Goal: Information Seeking & Learning: Check status

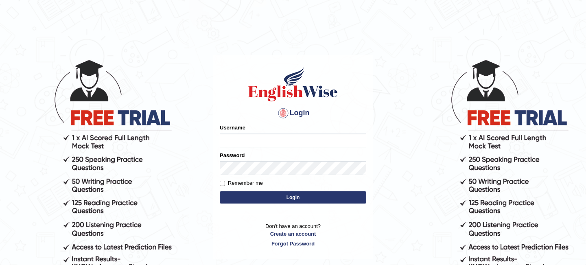
type input "pallaviverma95"
click at [264, 192] on button "Login" at bounding box center [293, 197] width 146 height 12
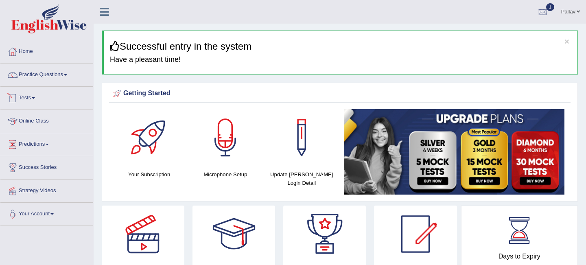
click at [50, 98] on link "Tests" at bounding box center [46, 97] width 93 height 20
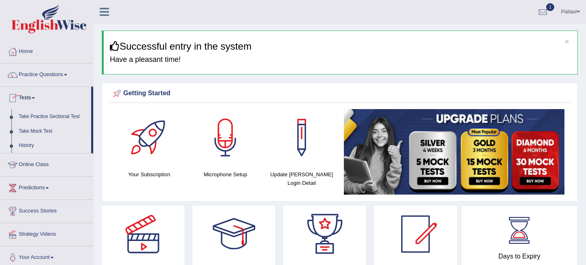
click at [35, 146] on link "History" at bounding box center [53, 145] width 76 height 15
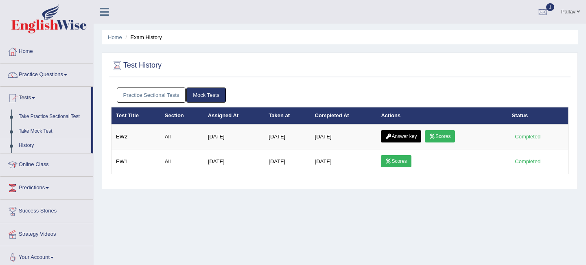
click at [213, 94] on link "Mock Tests" at bounding box center [205, 94] width 39 height 15
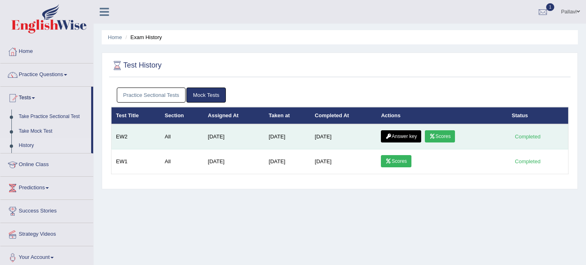
click at [449, 139] on link "Scores" at bounding box center [440, 136] width 30 height 12
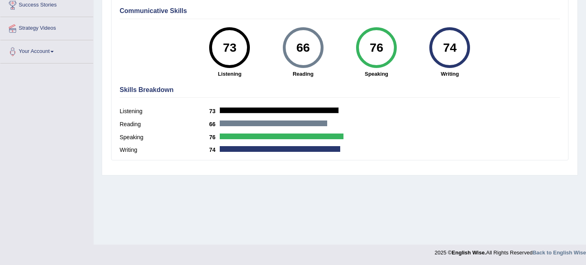
scroll to position [162, 0]
click at [297, 109] on div at bounding box center [279, 110] width 119 height 6
click at [288, 141] on div "Speaking 76" at bounding box center [340, 138] width 440 height 13
click at [289, 149] on div at bounding box center [280, 149] width 120 height 6
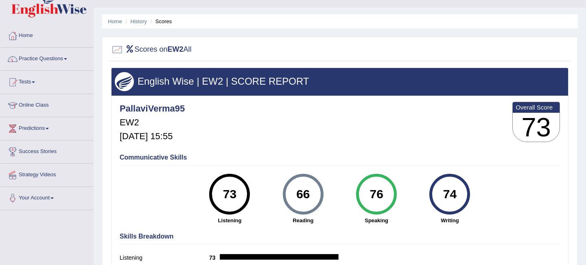
scroll to position [0, 0]
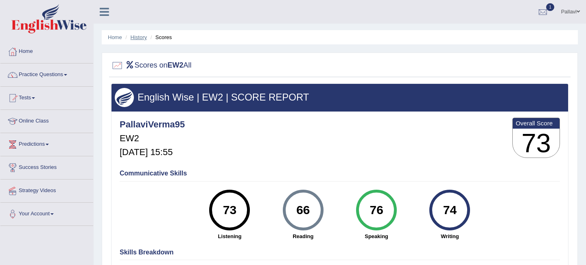
click at [137, 37] on link "History" at bounding box center [139, 37] width 16 height 6
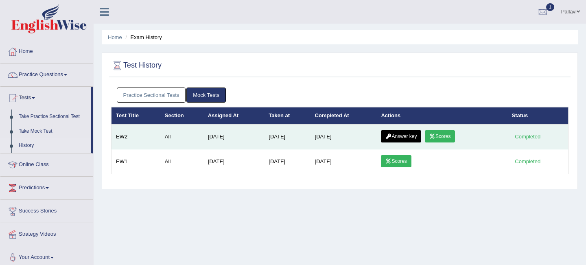
click at [404, 136] on link "Answer key" at bounding box center [401, 136] width 40 height 12
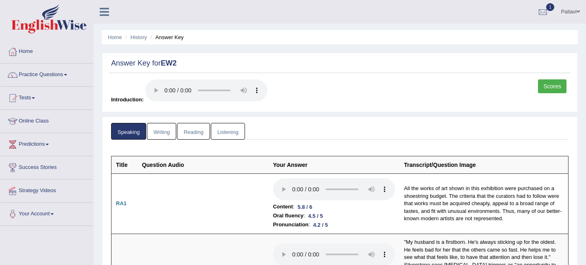
click at [154, 130] on link "Writing" at bounding box center [161, 131] width 29 height 17
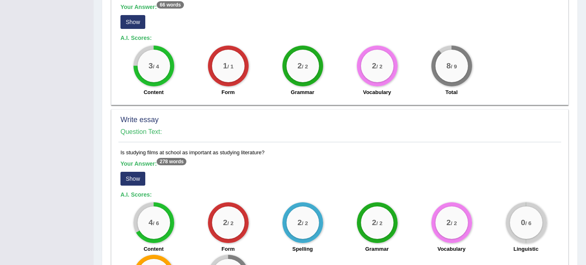
scroll to position [595, 0]
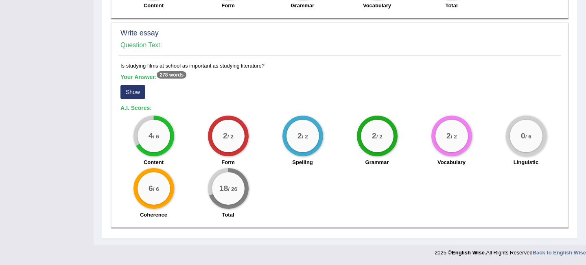
click at [137, 93] on button "Show" at bounding box center [132, 92] width 25 height 14
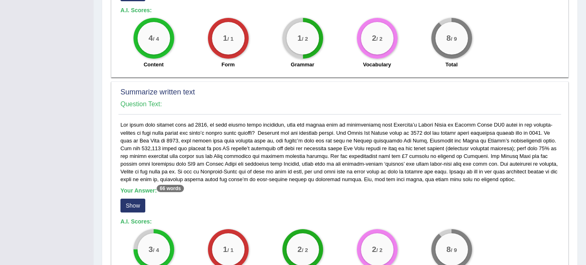
scroll to position [0, 0]
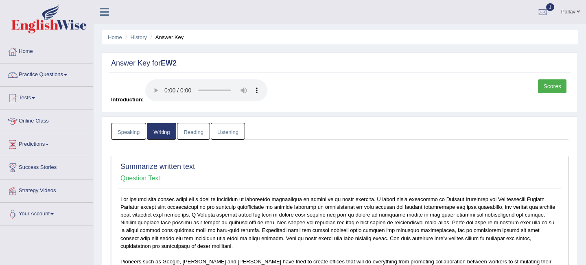
click at [189, 136] on link "Reading" at bounding box center [193, 131] width 33 height 17
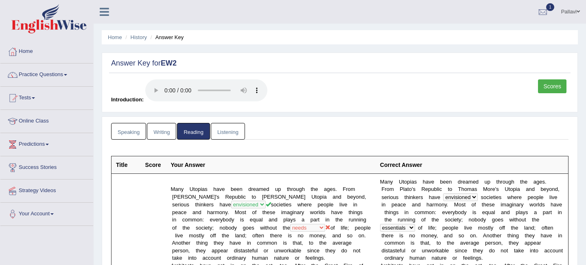
click at [220, 136] on link "Listening" at bounding box center [228, 131] width 34 height 17
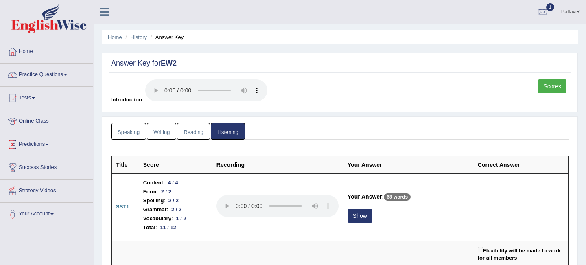
click at [127, 127] on link "Speaking" at bounding box center [128, 131] width 35 height 17
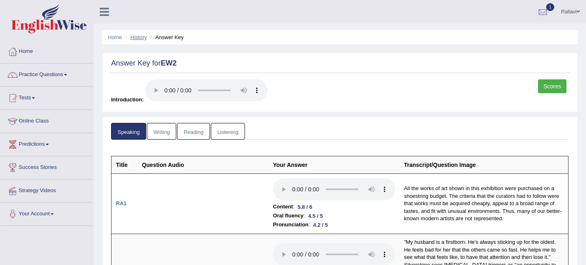
click at [136, 37] on link "History" at bounding box center [139, 37] width 16 height 6
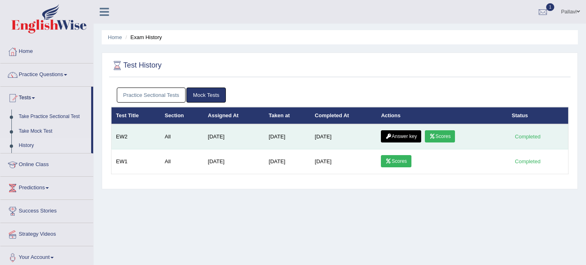
click at [450, 138] on link "Scores" at bounding box center [440, 136] width 30 height 12
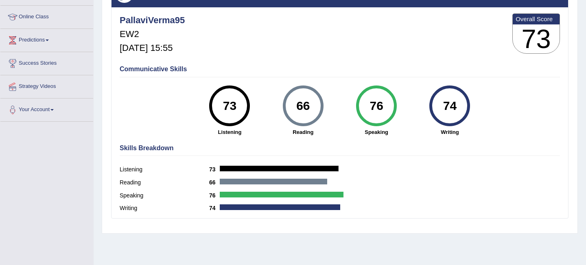
scroll to position [106, 0]
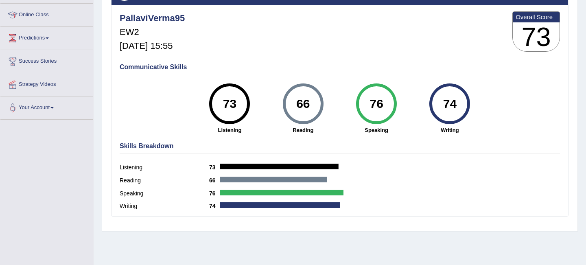
click at [339, 192] on div at bounding box center [282, 193] width 124 height 6
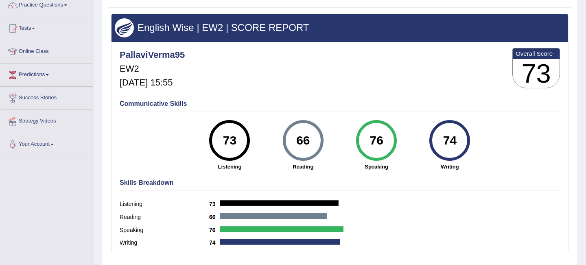
scroll to position [0, 0]
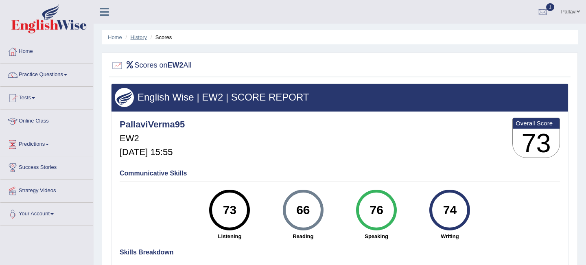
click at [134, 35] on link "History" at bounding box center [139, 37] width 16 height 6
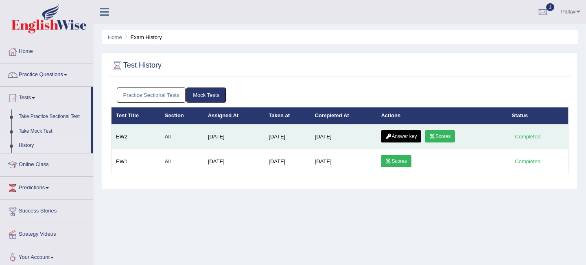
click at [435, 135] on icon at bounding box center [432, 136] width 6 height 5
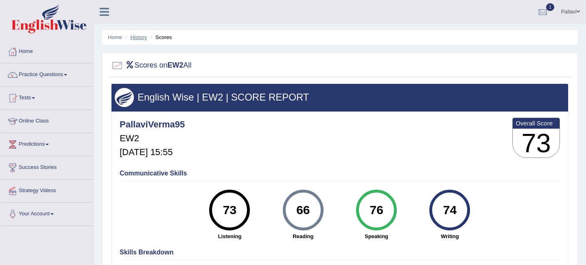
click at [133, 38] on link "History" at bounding box center [139, 37] width 16 height 6
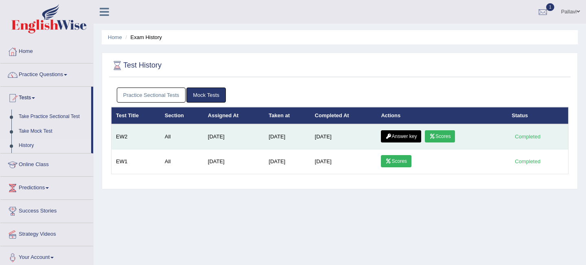
click at [389, 142] on link "Answer key" at bounding box center [401, 136] width 40 height 12
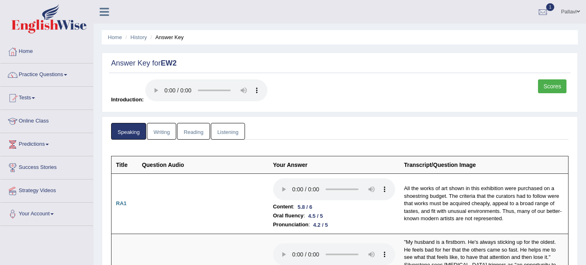
click at [166, 130] on link "Writing" at bounding box center [161, 131] width 29 height 17
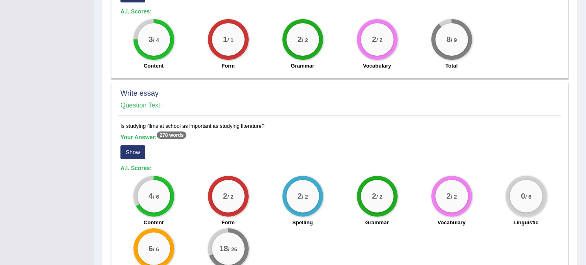
scroll to position [503, 0]
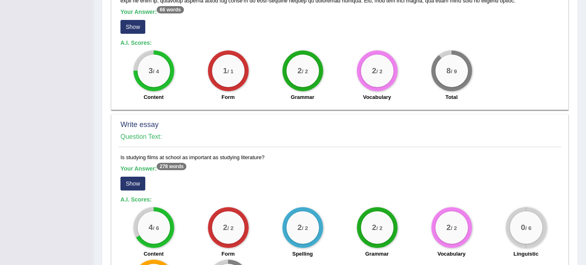
click at [131, 186] on button "Show" at bounding box center [132, 184] width 25 height 14
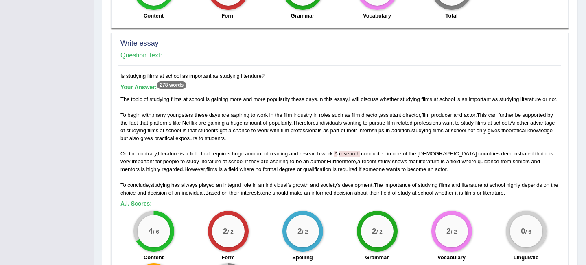
scroll to position [667, 0]
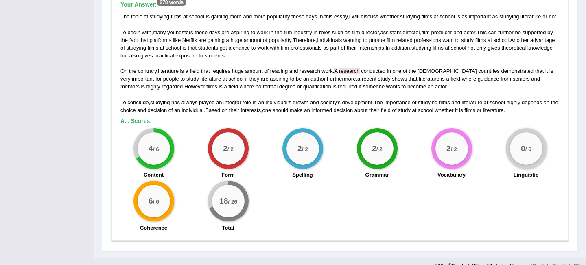
click at [357, 74] on span "research" at bounding box center [349, 71] width 21 height 6
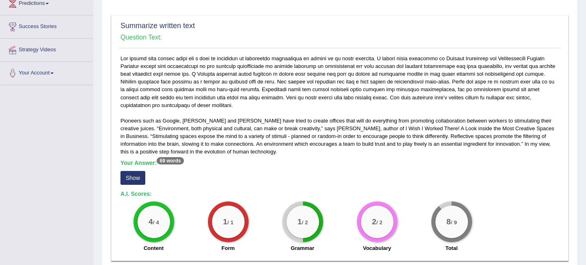
scroll to position [0, 0]
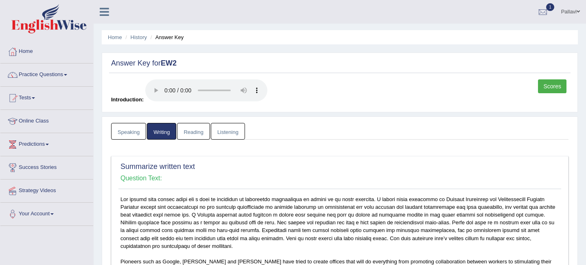
click at [135, 133] on link "Speaking" at bounding box center [128, 131] width 35 height 17
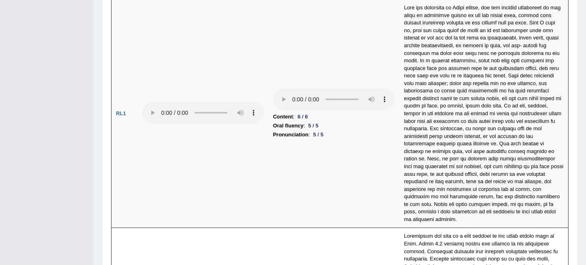
scroll to position [1945, 0]
